Goal: Communication & Community: Ask a question

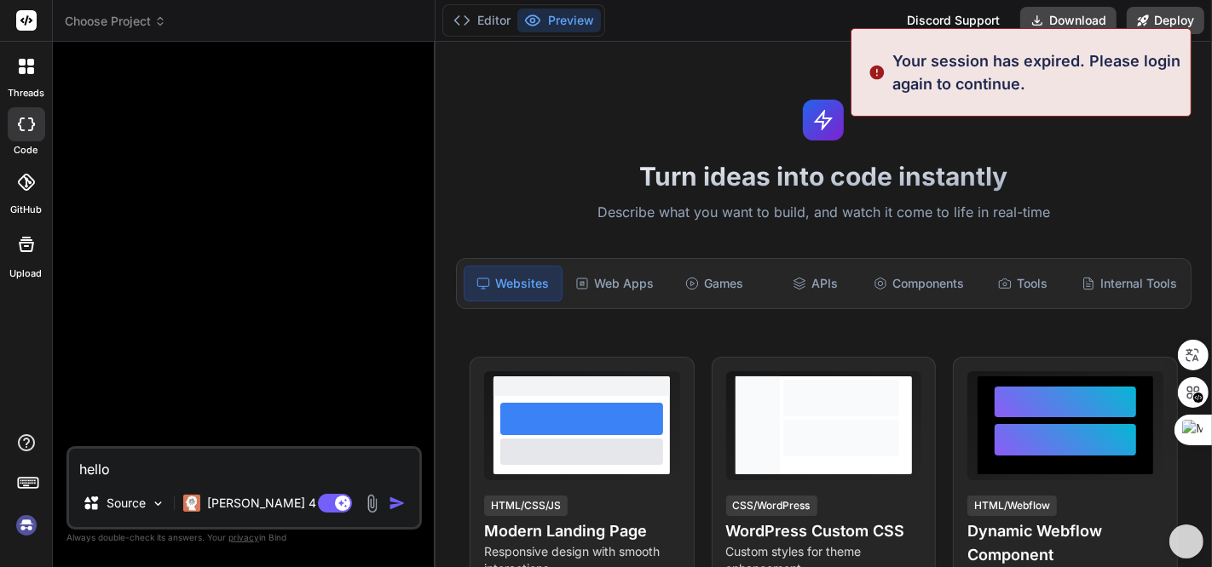
scroll to position [16, 0]
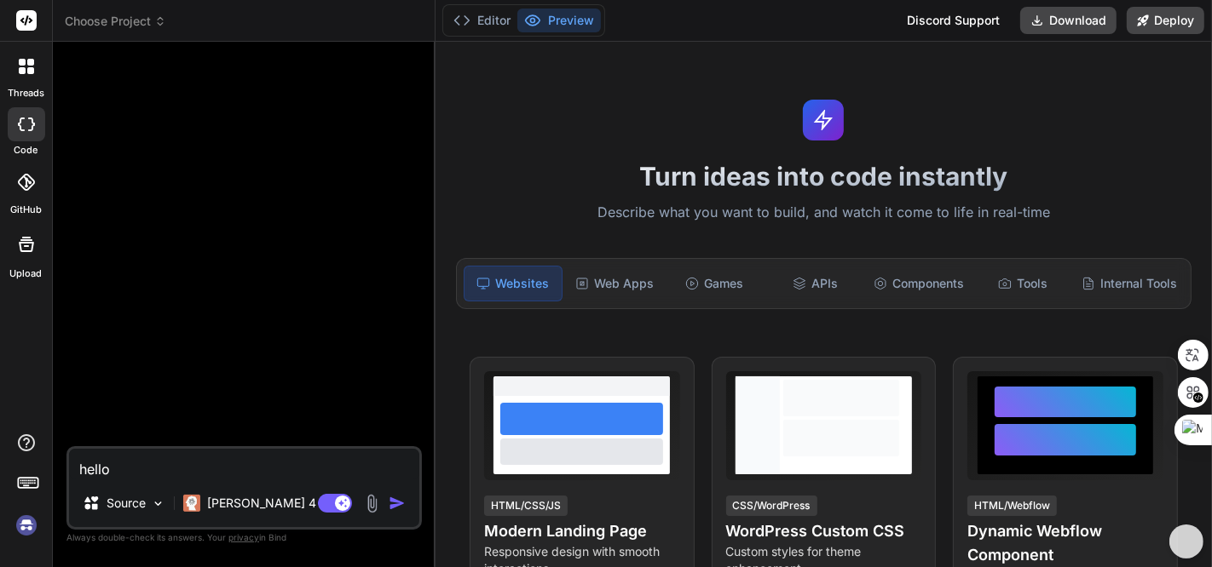
click at [26, 527] on img at bounding box center [26, 525] width 29 height 29
click at [248, 463] on textarea "hello" at bounding box center [244, 464] width 350 height 31
type textarea "x"
type textarea "hell"
type textarea "x"
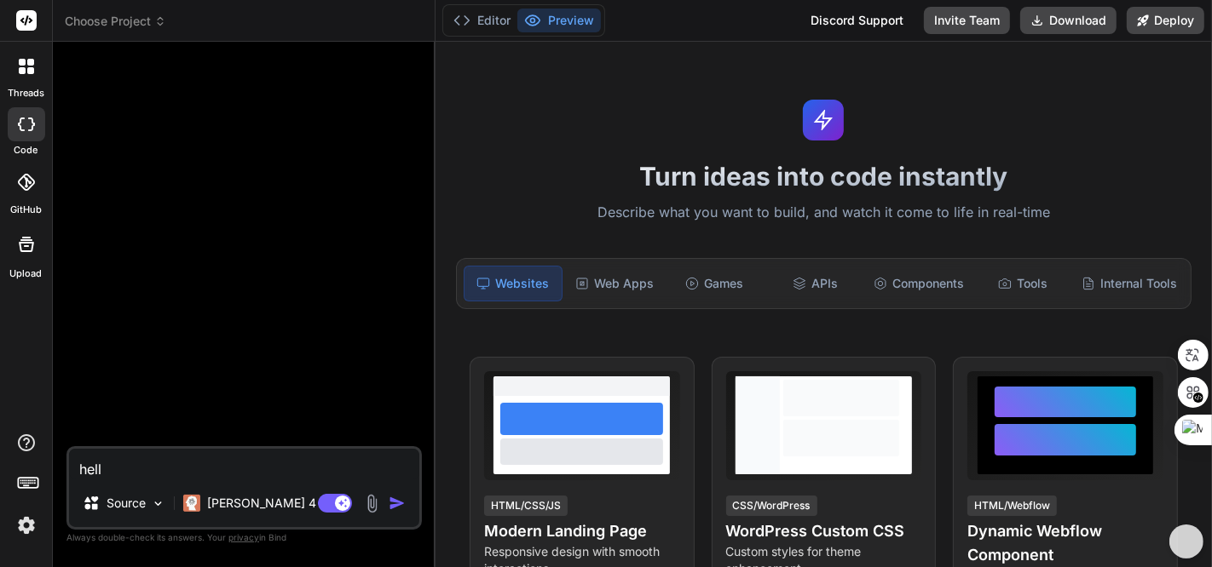
type textarea "hel"
type textarea "x"
type textarea "he"
type textarea "x"
type textarea "h"
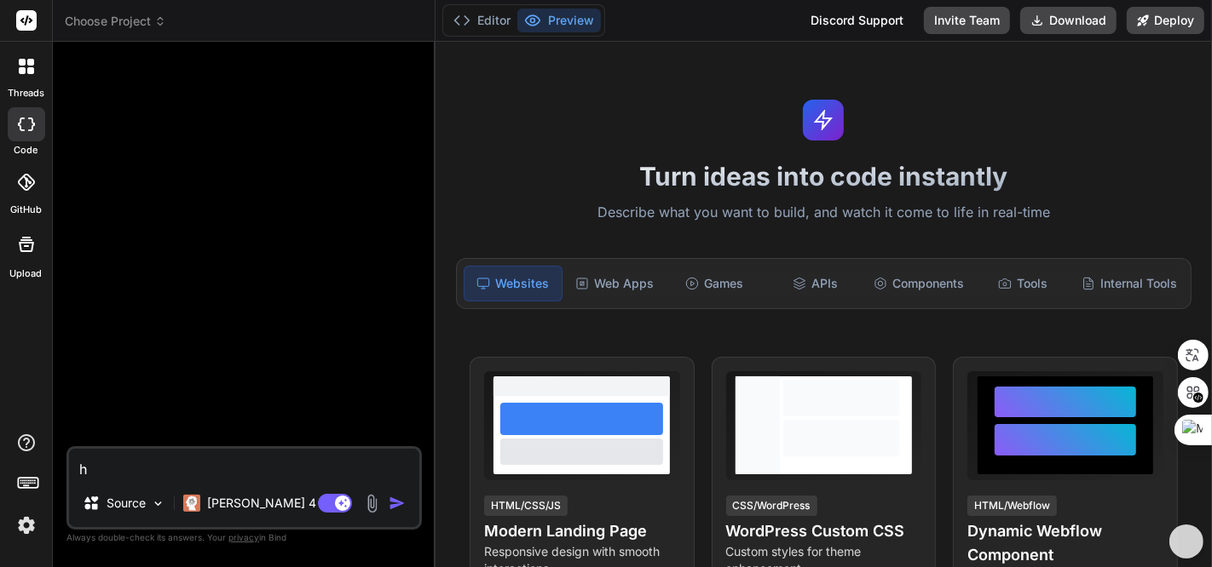
type textarea "x"
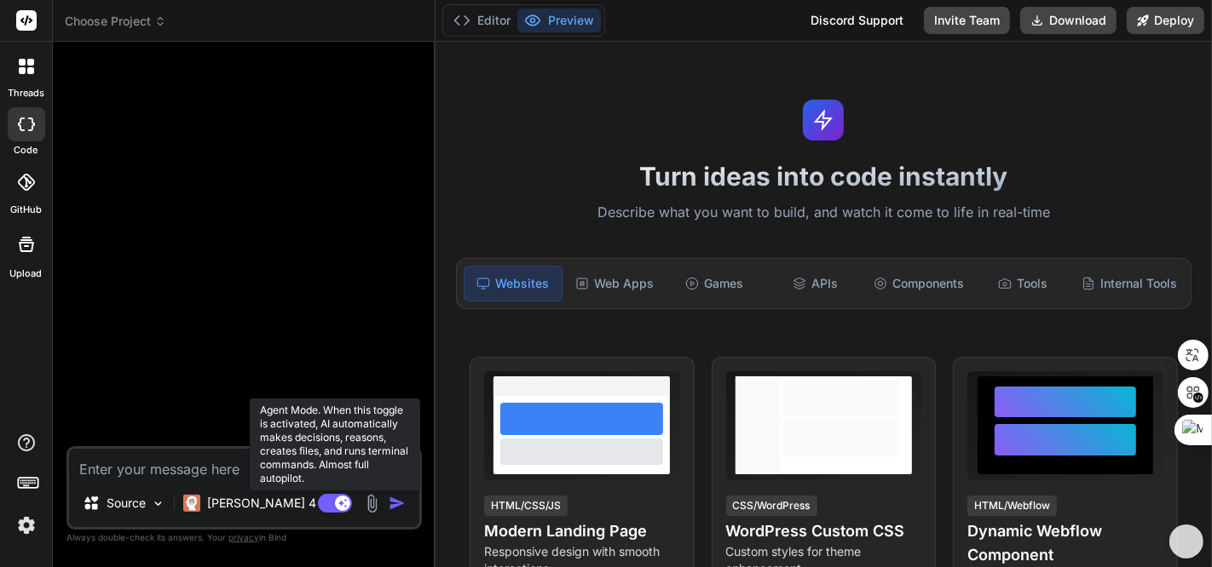
click at [329, 503] on rect at bounding box center [335, 503] width 34 height 19
click at [337, 502] on rect at bounding box center [335, 503] width 34 height 19
click at [337, 502] on rect at bounding box center [342, 503] width 15 height 15
click at [337, 501] on rect at bounding box center [335, 503] width 34 height 19
click at [337, 501] on rect at bounding box center [342, 503] width 15 height 15
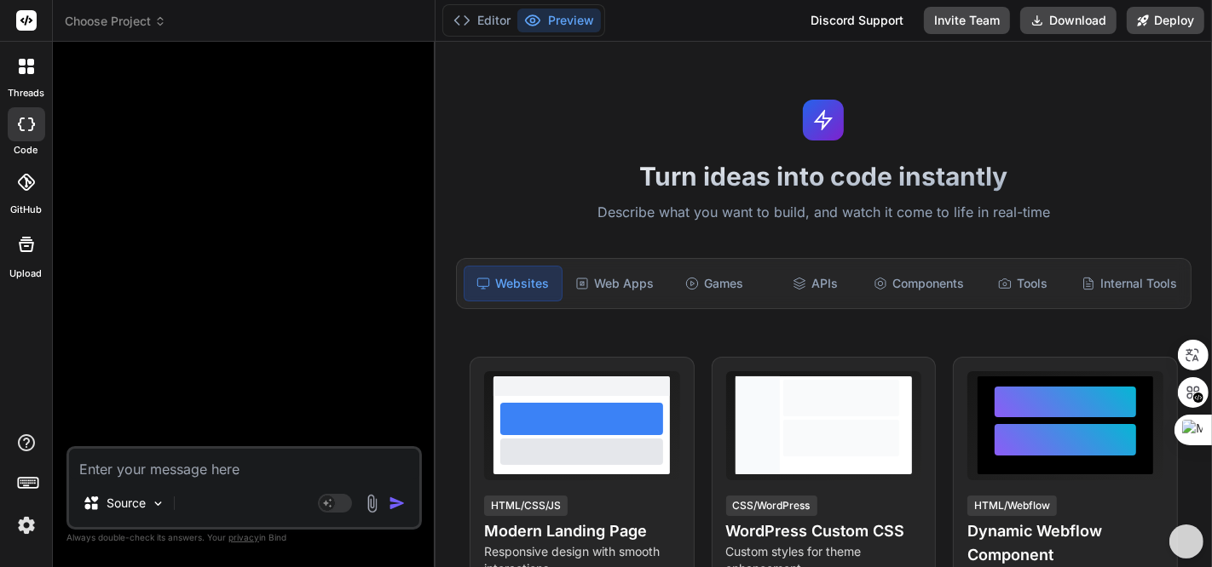
click at [26, 527] on img at bounding box center [26, 525] width 29 height 29
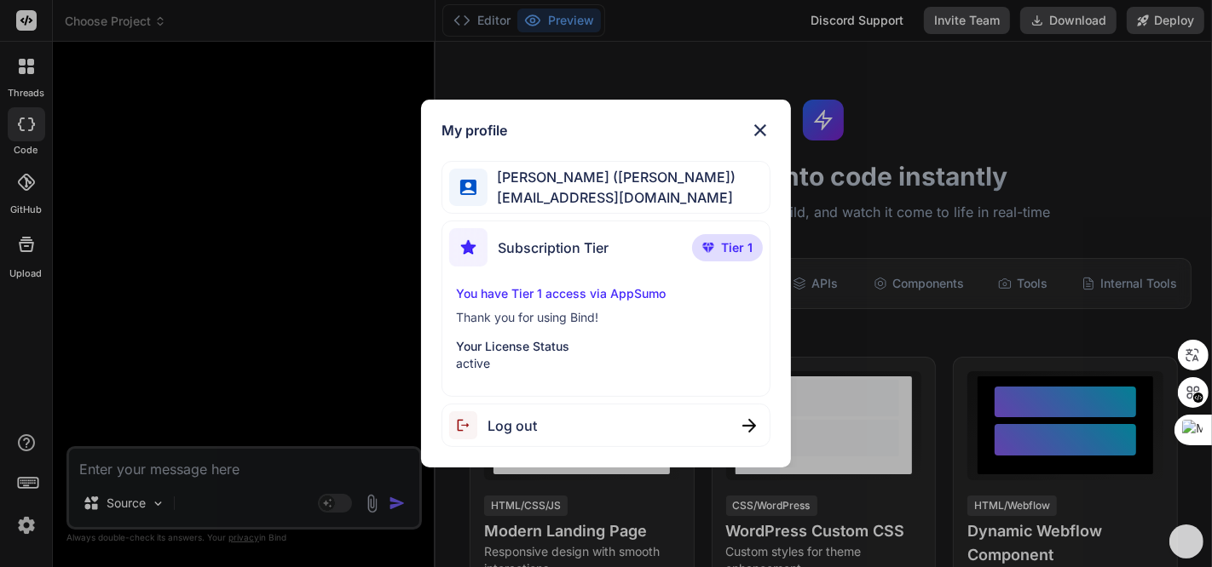
click at [763, 129] on img at bounding box center [760, 130] width 20 height 20
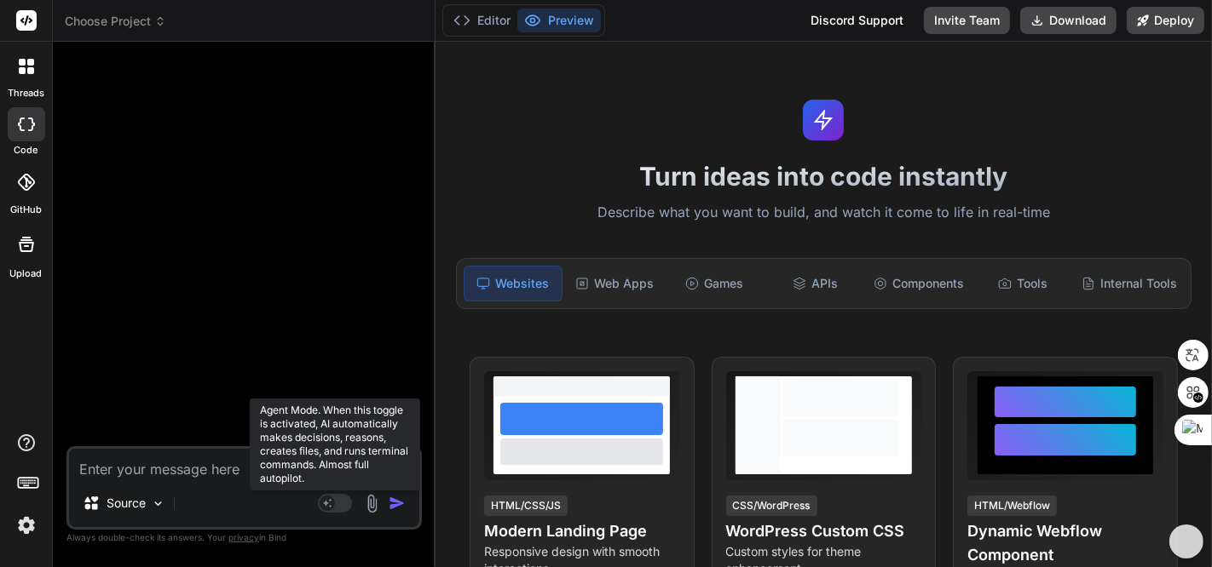
click at [338, 504] on rect at bounding box center [335, 503] width 34 height 19
click at [338, 504] on rect at bounding box center [342, 503] width 15 height 15
click at [338, 504] on rect at bounding box center [335, 503] width 34 height 19
click at [338, 504] on rect at bounding box center [342, 503] width 15 height 15
click at [338, 504] on rect at bounding box center [335, 503] width 34 height 19
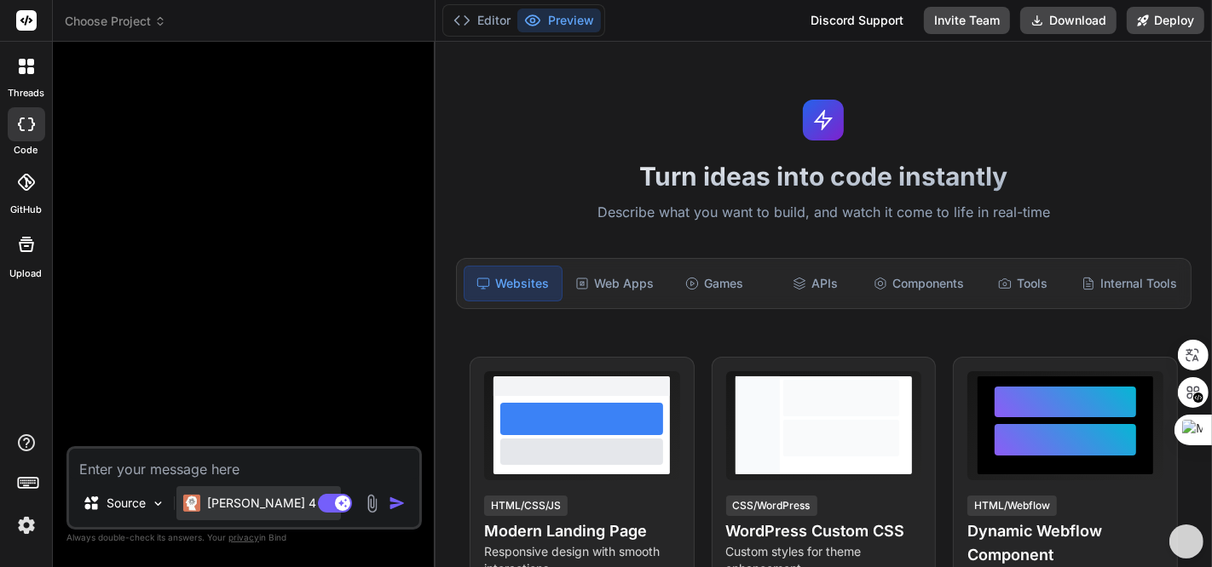
click at [251, 505] on p "[PERSON_NAME] 4 S.." at bounding box center [270, 503] width 127 height 17
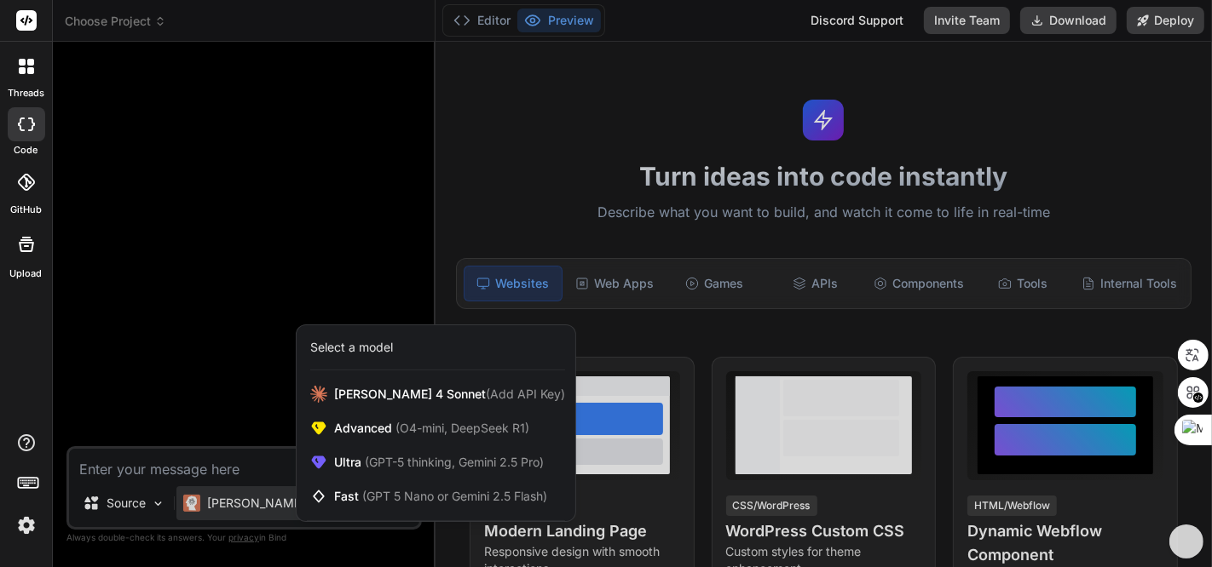
click at [203, 304] on div at bounding box center [606, 283] width 1212 height 567
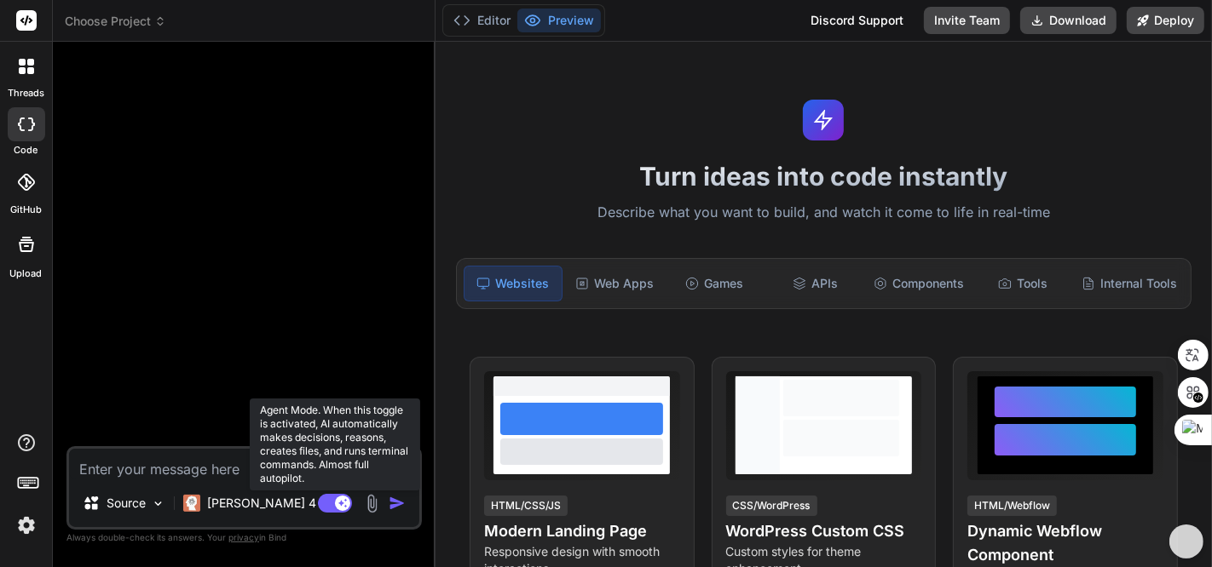
click at [337, 503] on rect at bounding box center [342, 503] width 15 height 15
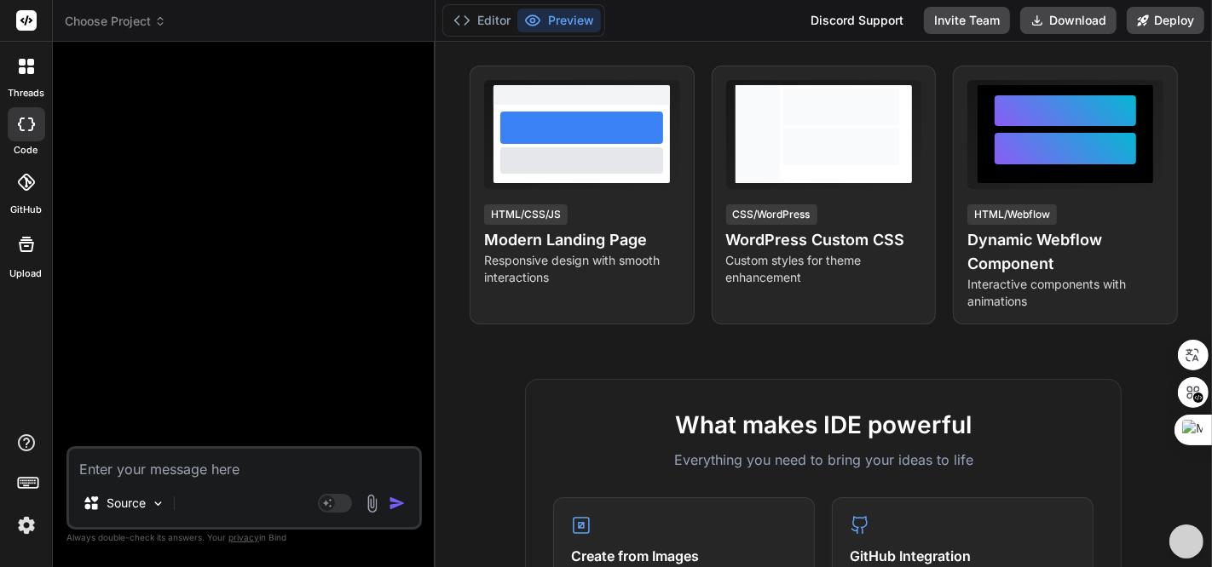
scroll to position [567, 0]
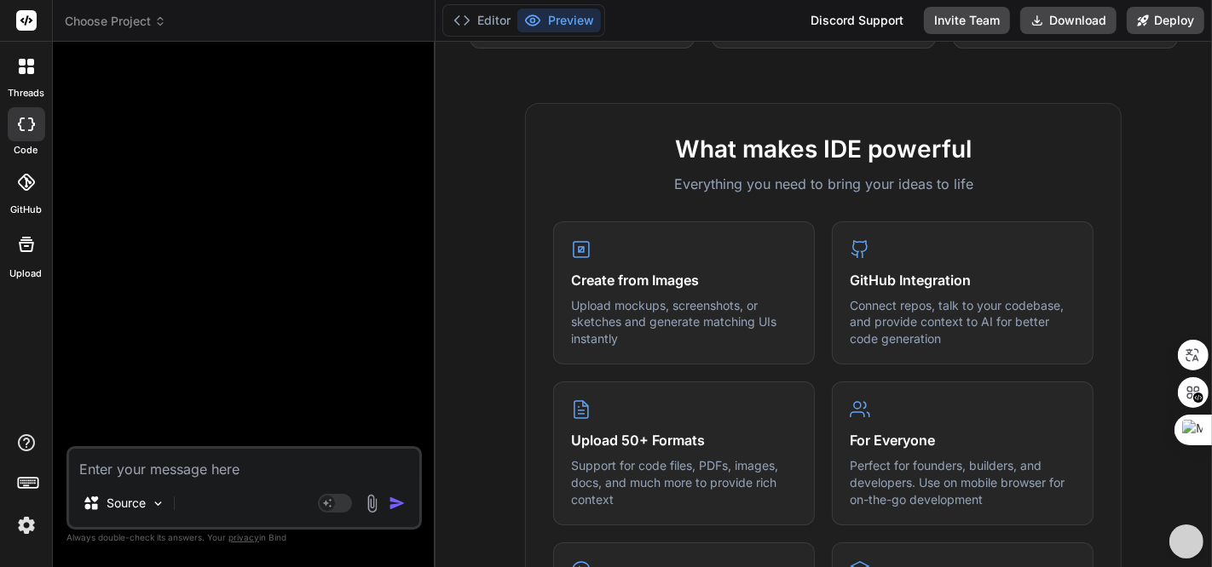
click at [32, 524] on img at bounding box center [26, 525] width 29 height 29
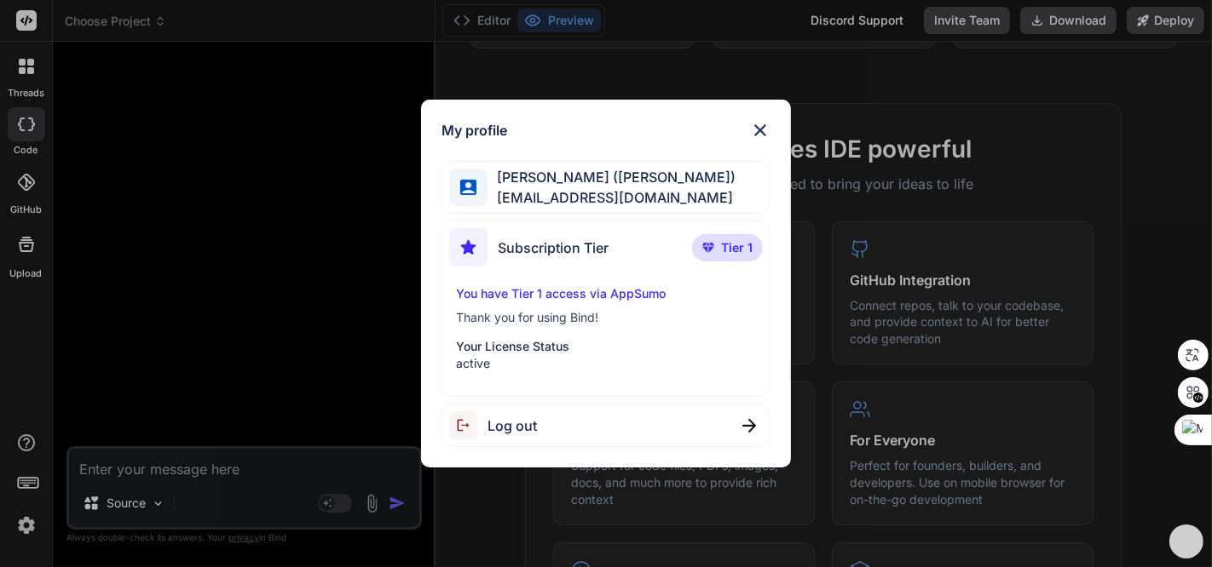
click at [758, 127] on img at bounding box center [760, 130] width 20 height 20
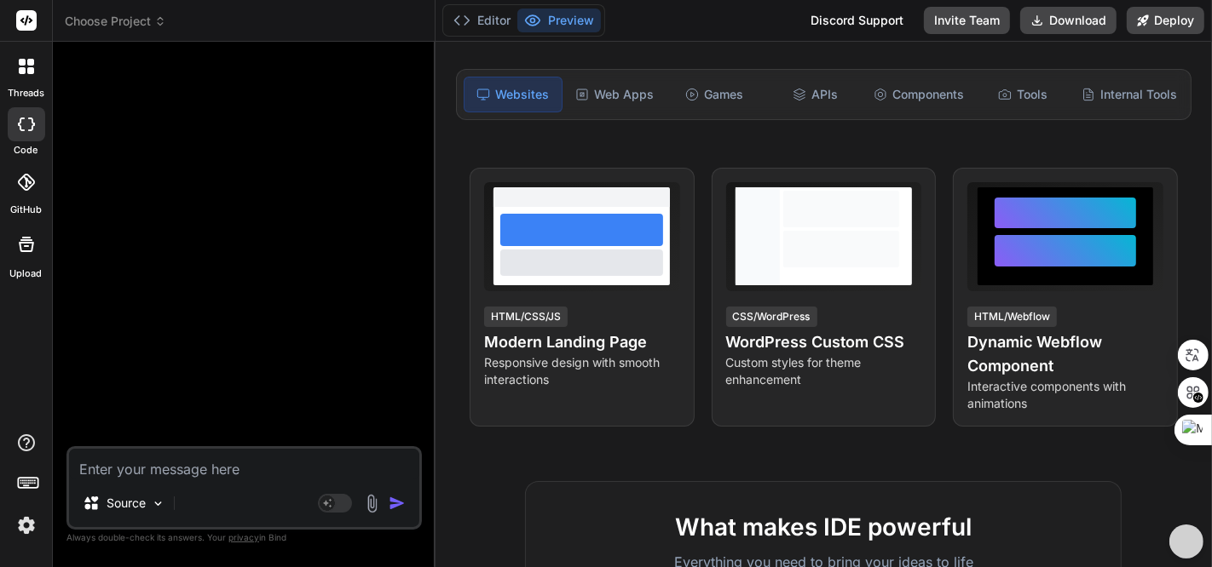
scroll to position [0, 0]
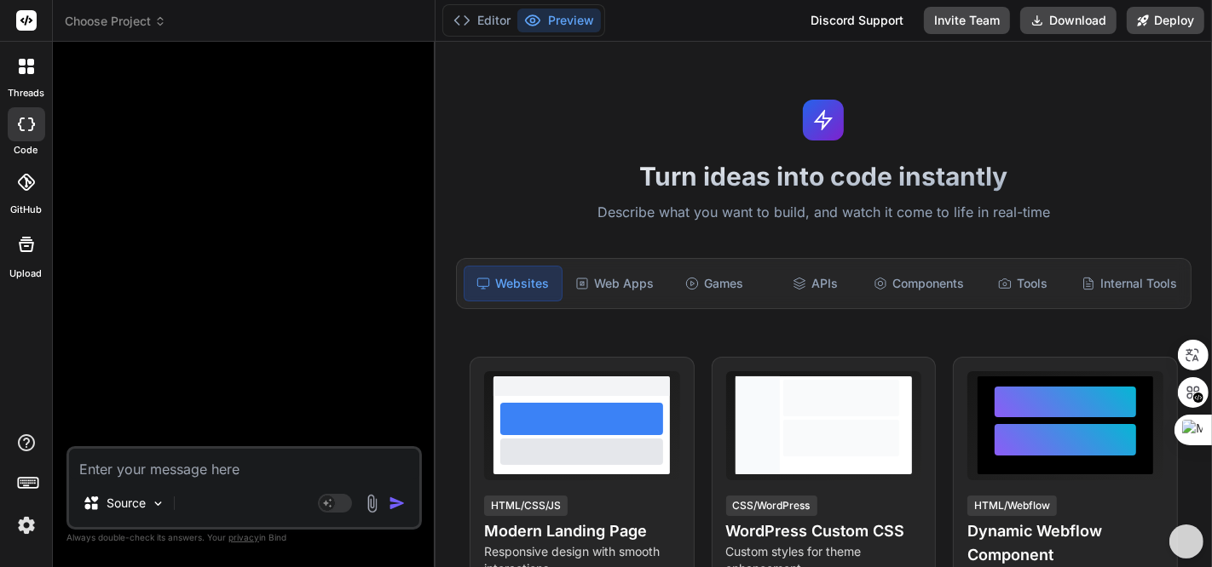
click at [14, 71] on div at bounding box center [27, 67] width 36 height 36
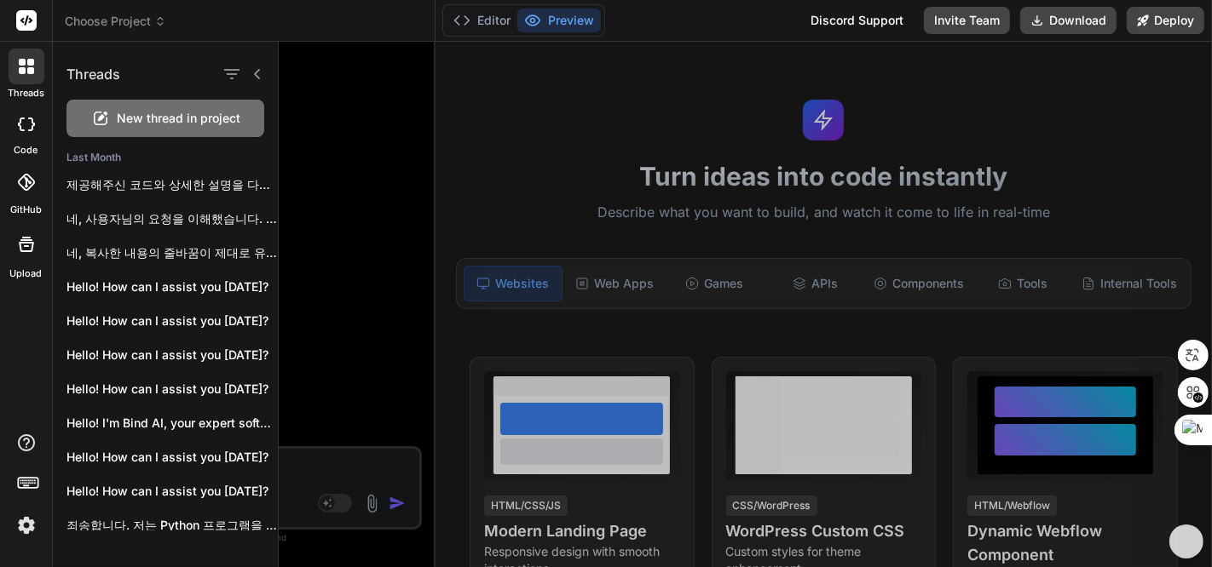
click at [17, 71] on div at bounding box center [27, 67] width 36 height 36
click at [24, 57] on div at bounding box center [27, 67] width 36 height 36
click at [23, 23] on rect at bounding box center [26, 20] width 20 height 20
click at [104, 8] on header "Choose Project Created with Pixso." at bounding box center [244, 21] width 383 height 42
click at [107, 15] on span "Choose Project" at bounding box center [115, 21] width 101 height 17
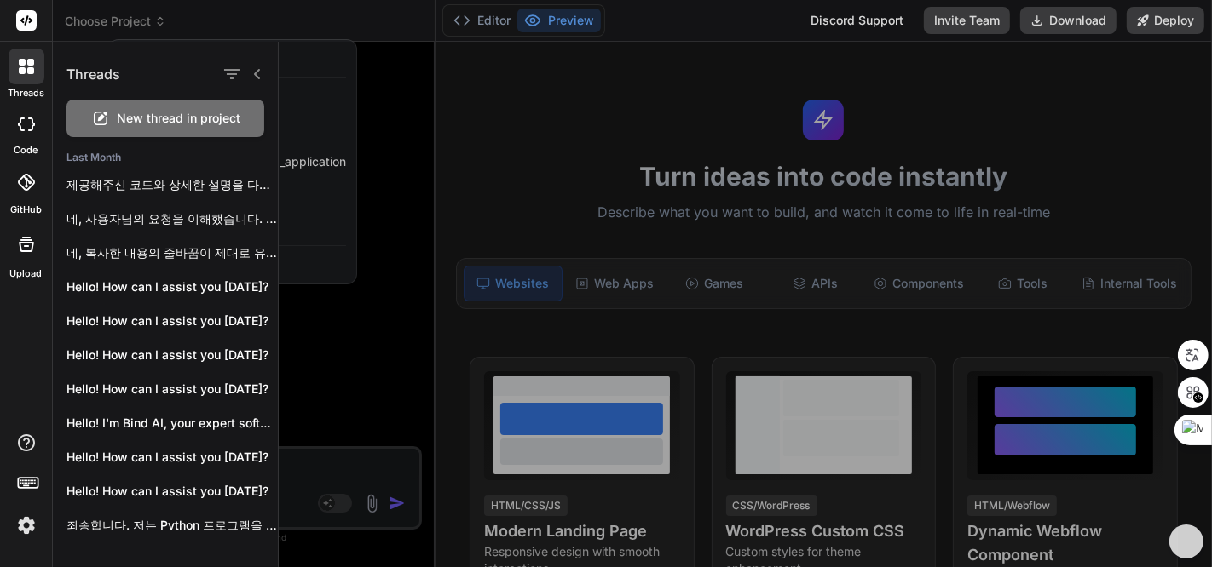
click at [414, 152] on div at bounding box center [745, 305] width 933 height 526
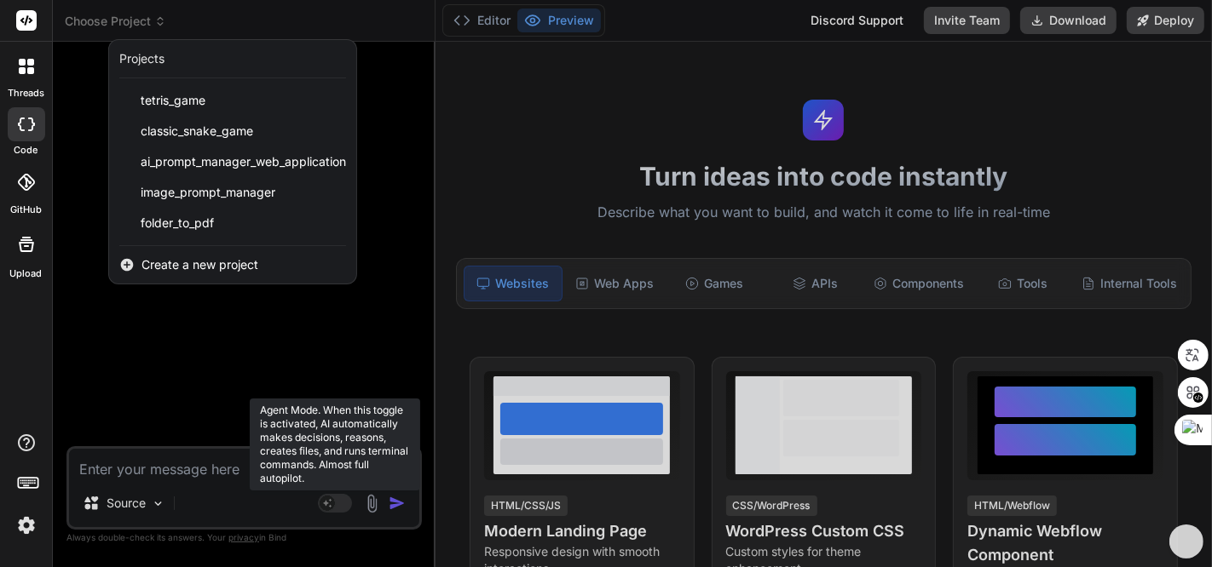
click at [335, 505] on div at bounding box center [606, 283] width 1212 height 567
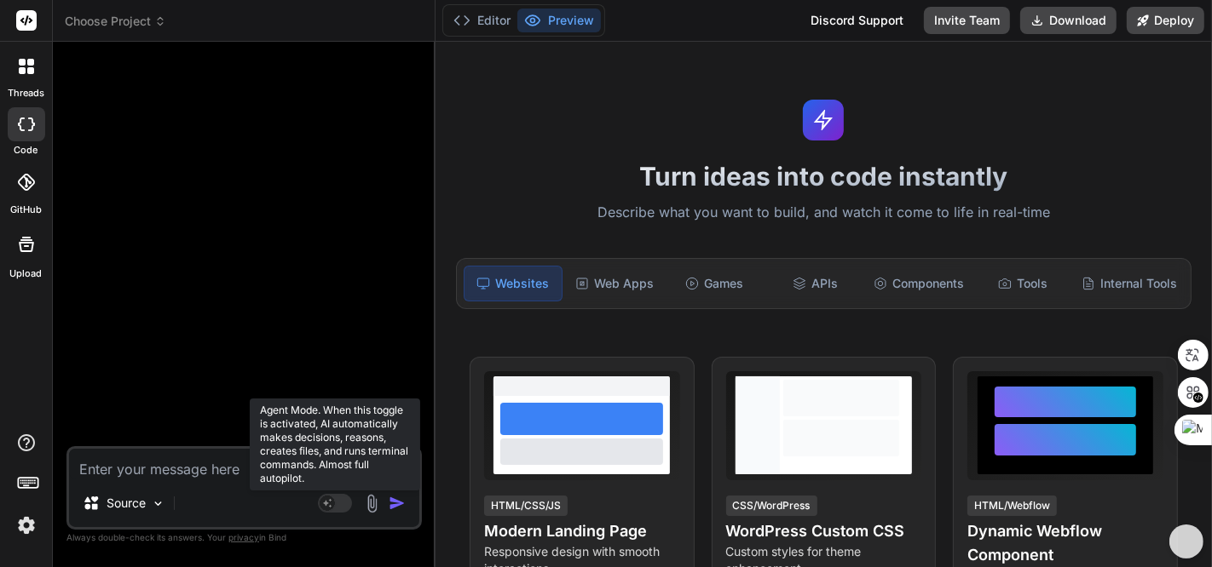
click at [335, 505] on rect at bounding box center [335, 503] width 34 height 19
type textarea "x"
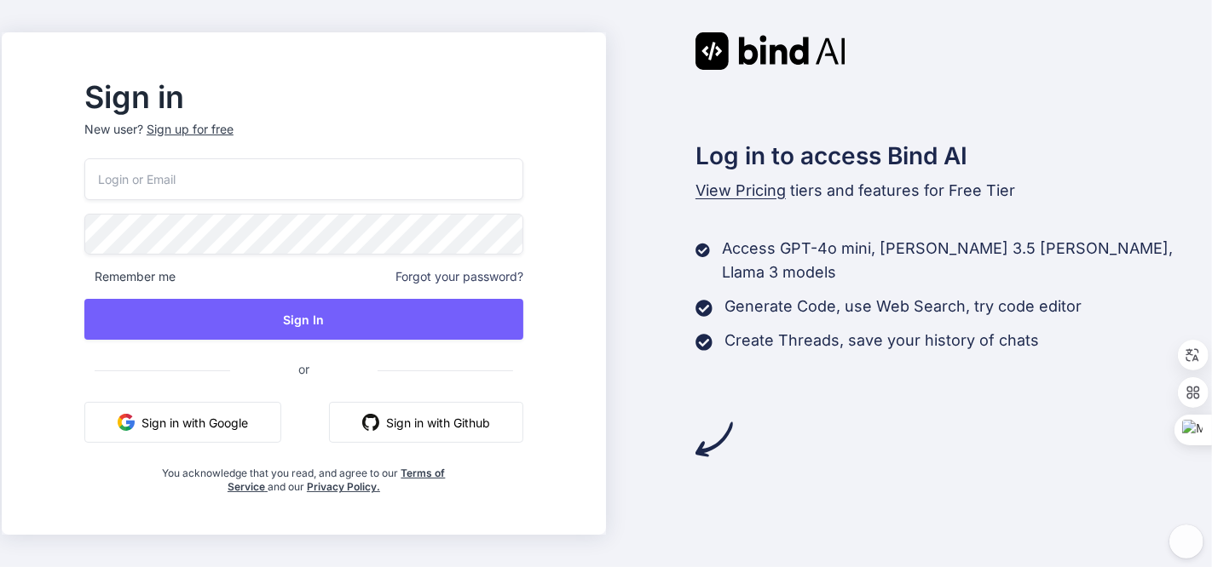
click at [256, 419] on button "Sign in with Google" at bounding box center [182, 422] width 197 height 41
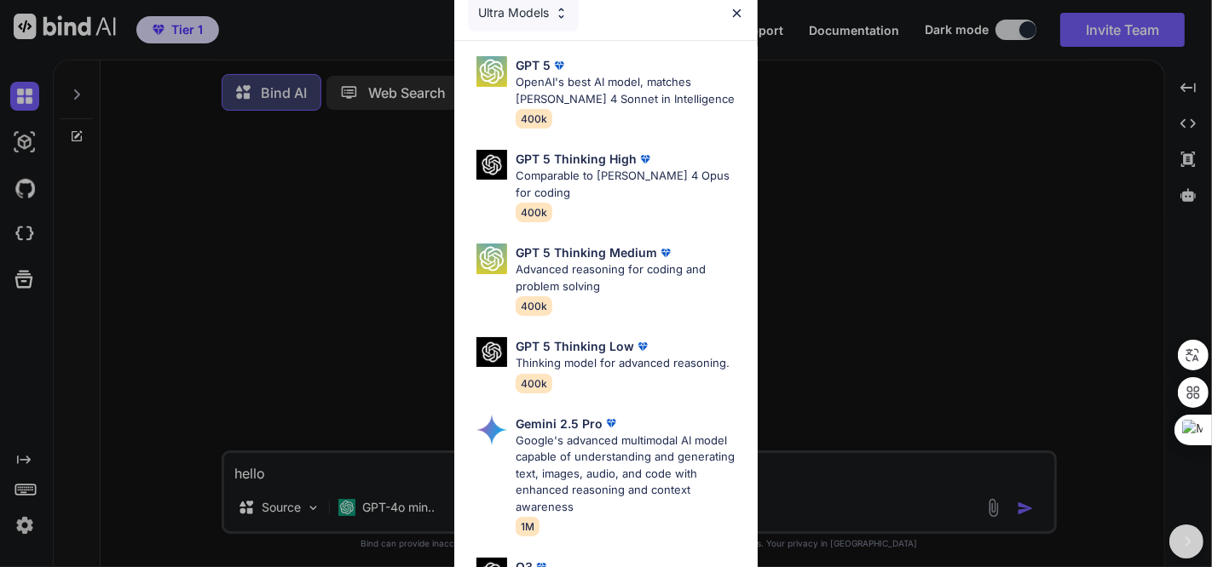
type textarea "x"
click at [737, 6] on img at bounding box center [736, 13] width 14 height 14
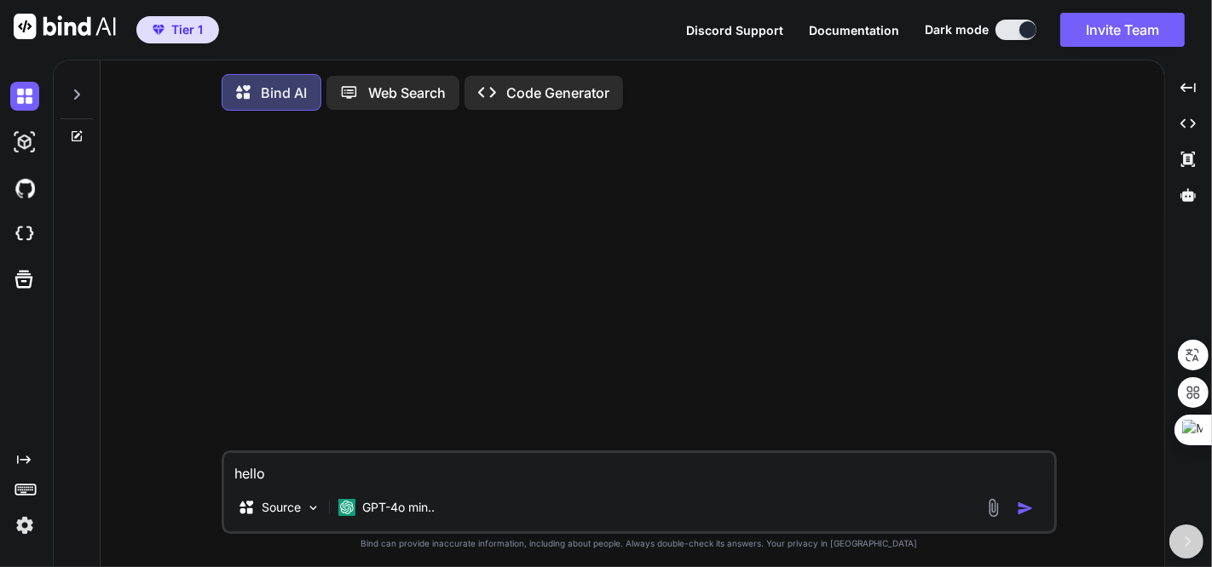
click at [561, 483] on textarea "hello" at bounding box center [639, 468] width 830 height 31
type textarea "hell"
type textarea "x"
type textarea "hel"
type textarea "x"
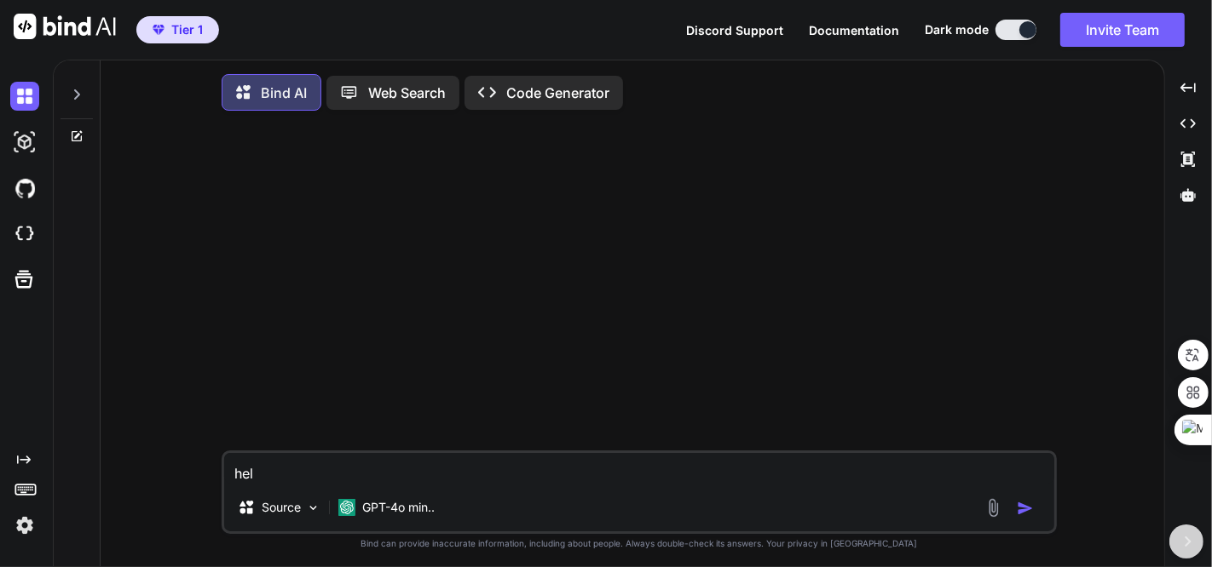
type textarea "he"
type textarea "x"
type textarea "h"
type textarea "x"
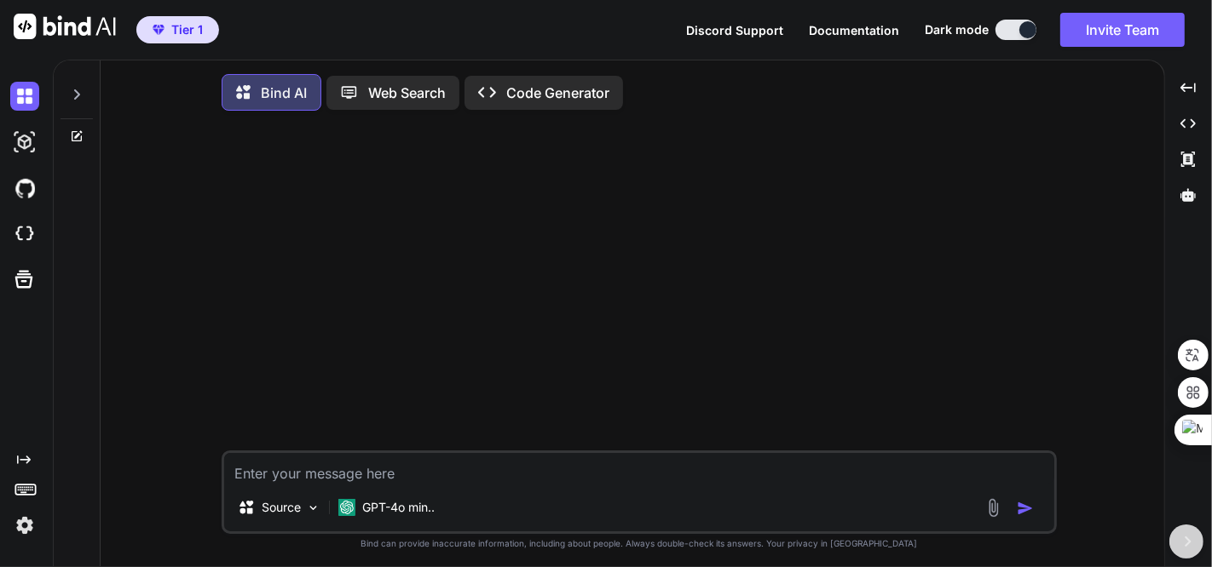
click at [763, 234] on div at bounding box center [641, 287] width 832 height 326
click at [193, 27] on span "Tier 1" at bounding box center [187, 29] width 32 height 17
click at [175, 32] on span "Tier 1" at bounding box center [187, 29] width 32 height 17
click at [31, 136] on img at bounding box center [24, 142] width 29 height 29
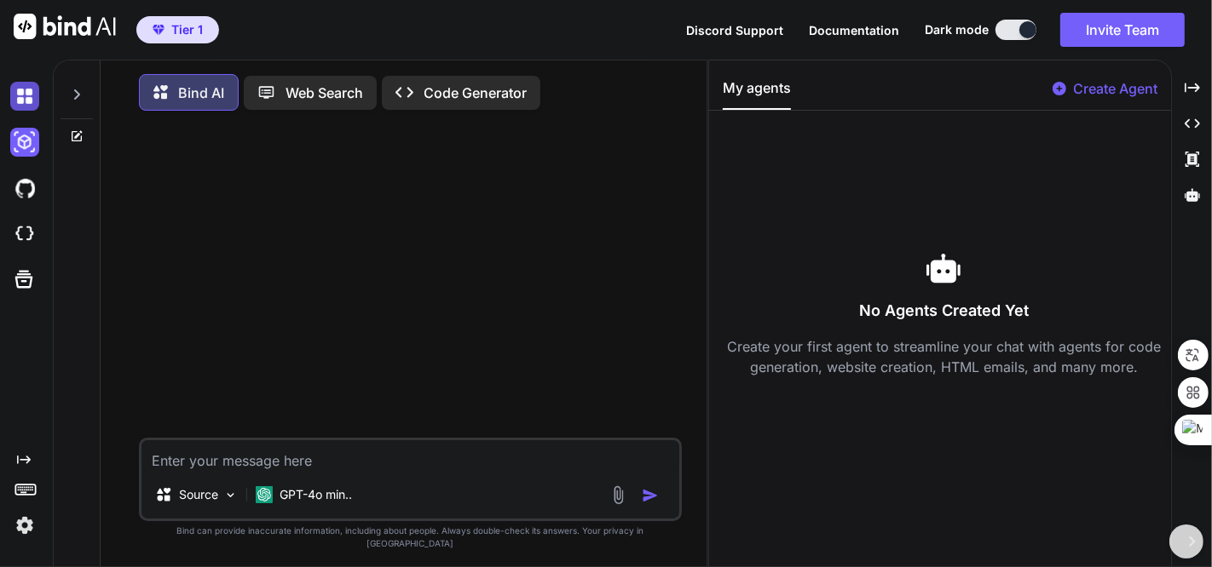
click at [26, 106] on img at bounding box center [24, 96] width 29 height 29
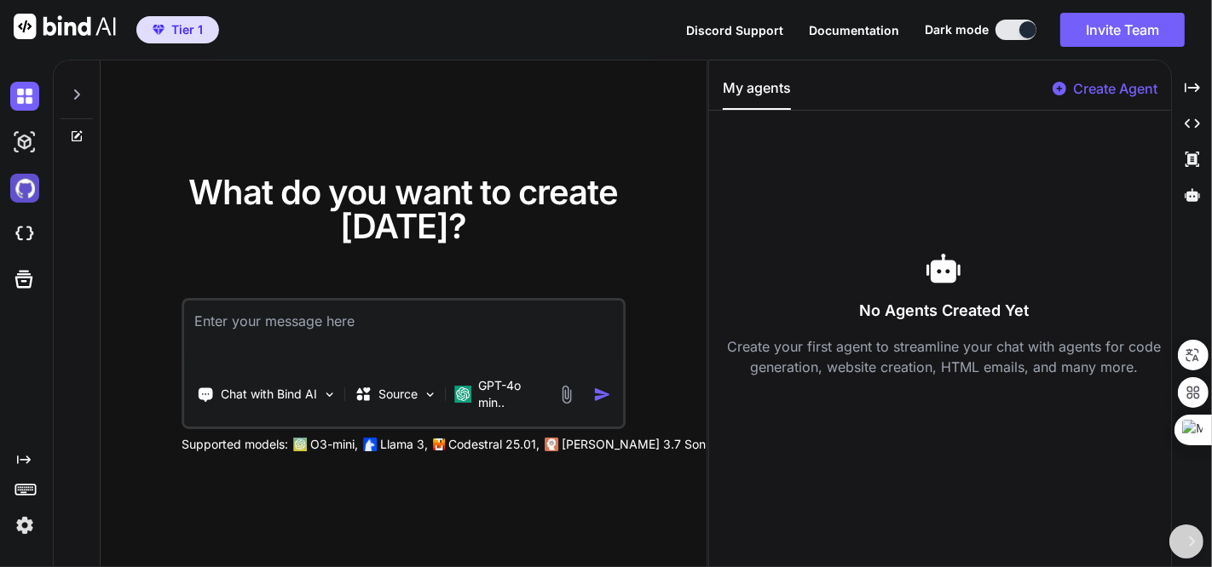
click at [26, 185] on img at bounding box center [24, 188] width 29 height 29
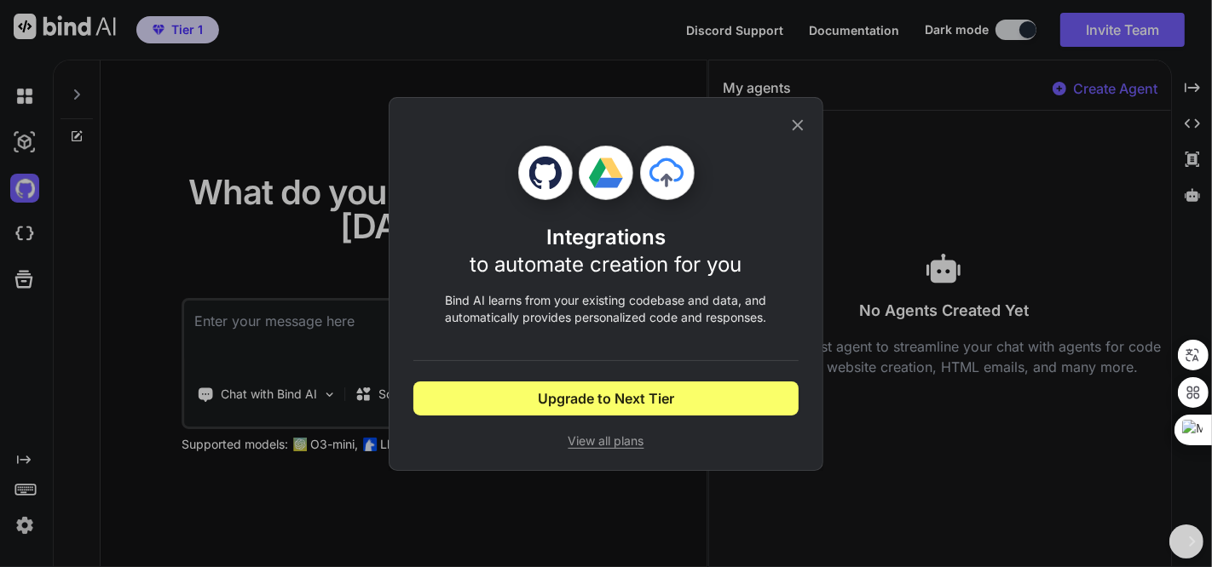
click at [801, 118] on icon at bounding box center [797, 125] width 19 height 19
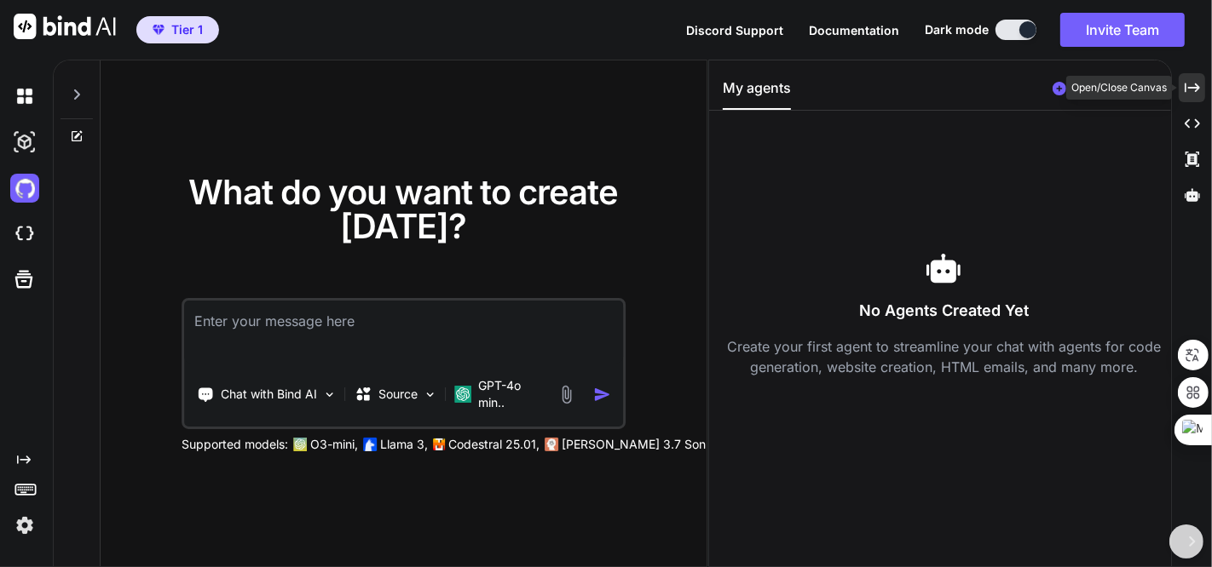
click at [1188, 89] on icon "Created with Pixso." at bounding box center [1191, 87] width 15 height 15
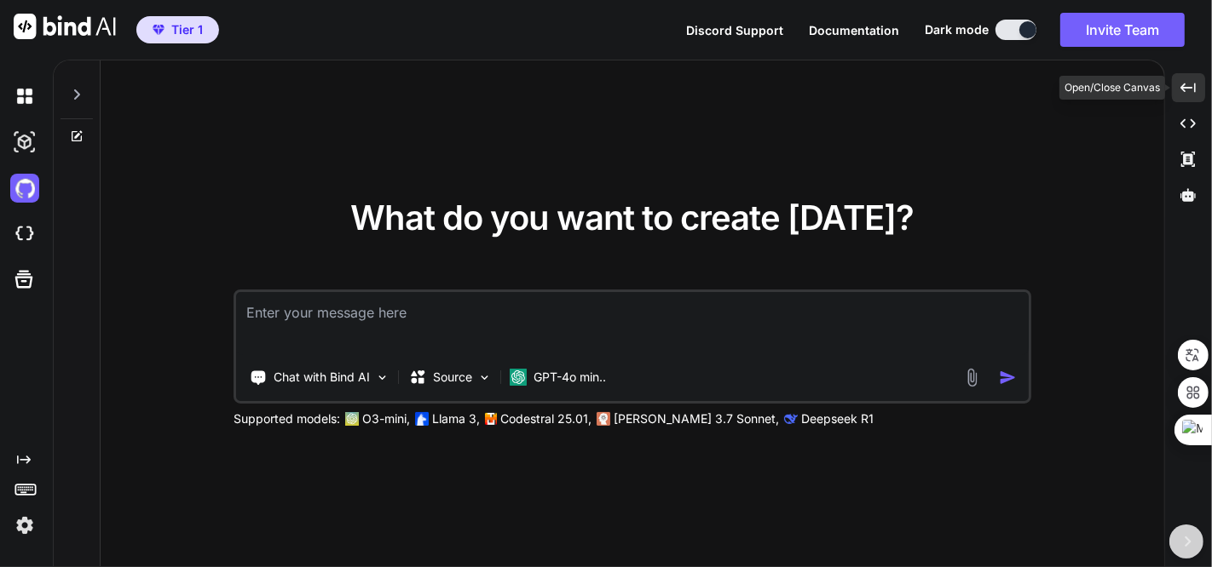
click at [1188, 88] on icon "Created with Pixso." at bounding box center [1187, 87] width 15 height 15
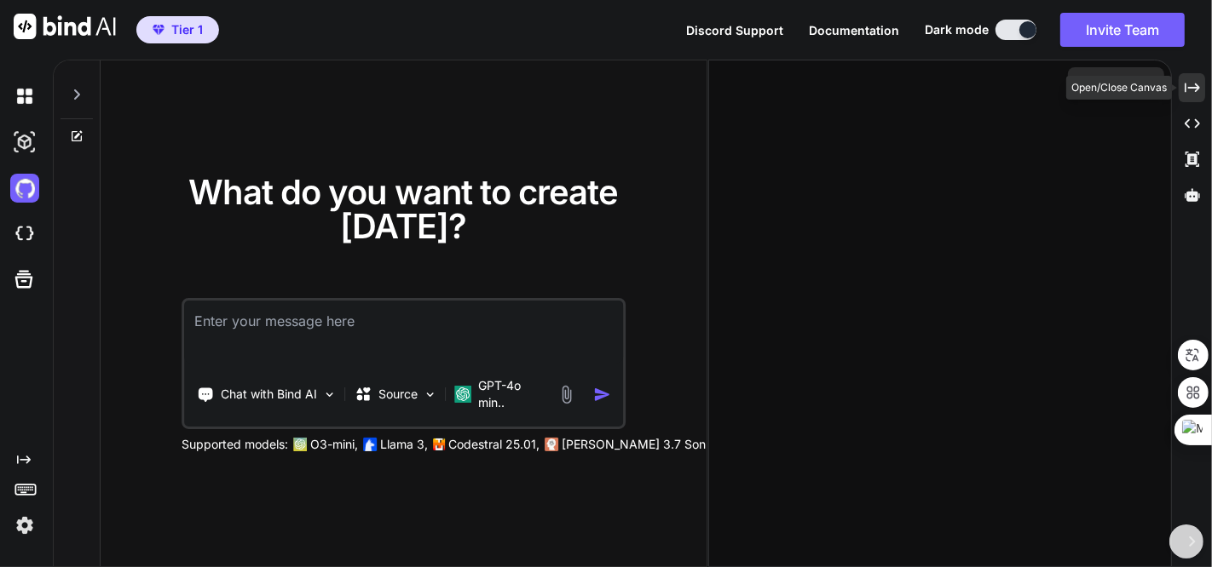
click at [1188, 88] on icon at bounding box center [1191, 87] width 15 height 9
type textarea "x"
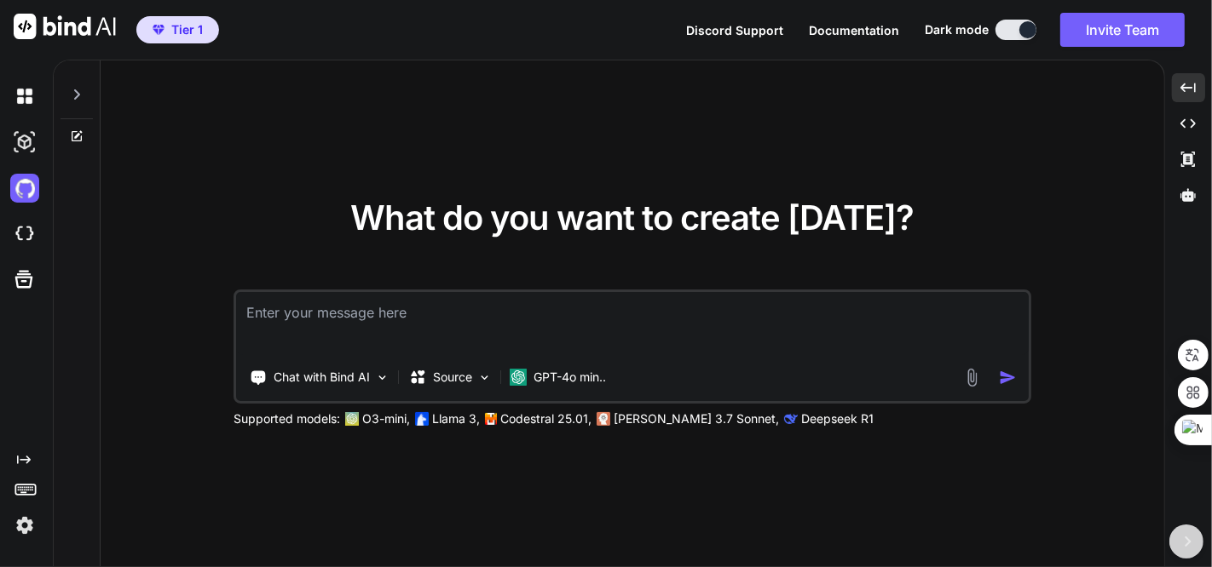
click at [443, 319] on textarea at bounding box center [632, 323] width 792 height 63
click at [451, 322] on textarea at bounding box center [632, 323] width 792 height 63
